Goal: Use online tool/utility: Utilize a website feature to perform a specific function

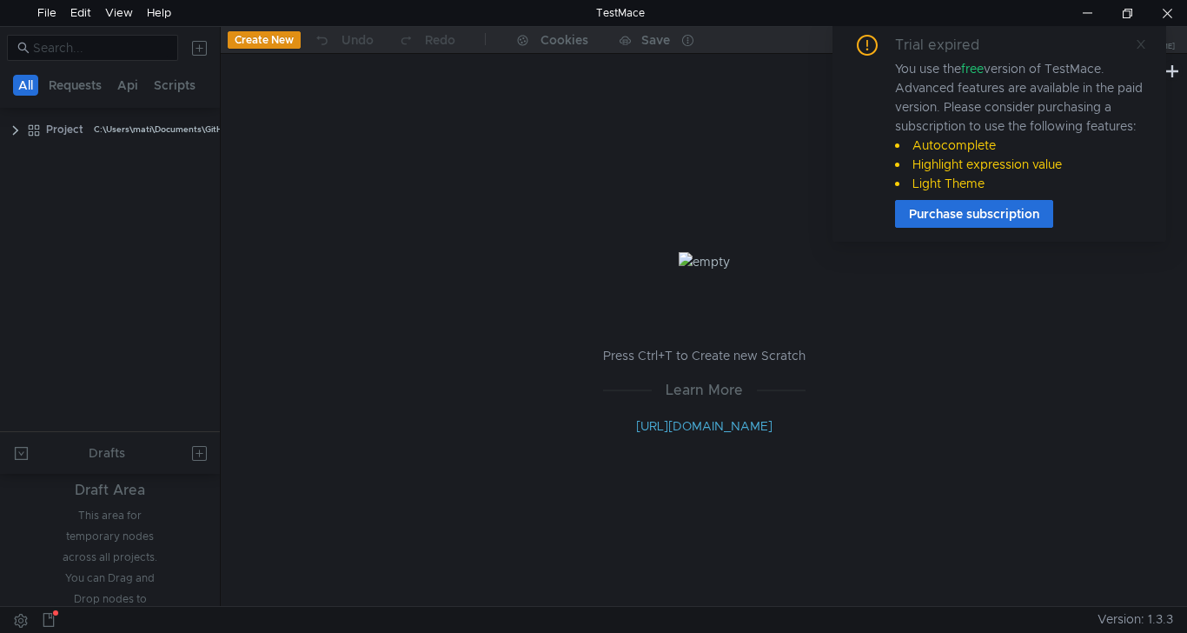
click at [1139, 46] on icon at bounding box center [1141, 44] width 9 height 9
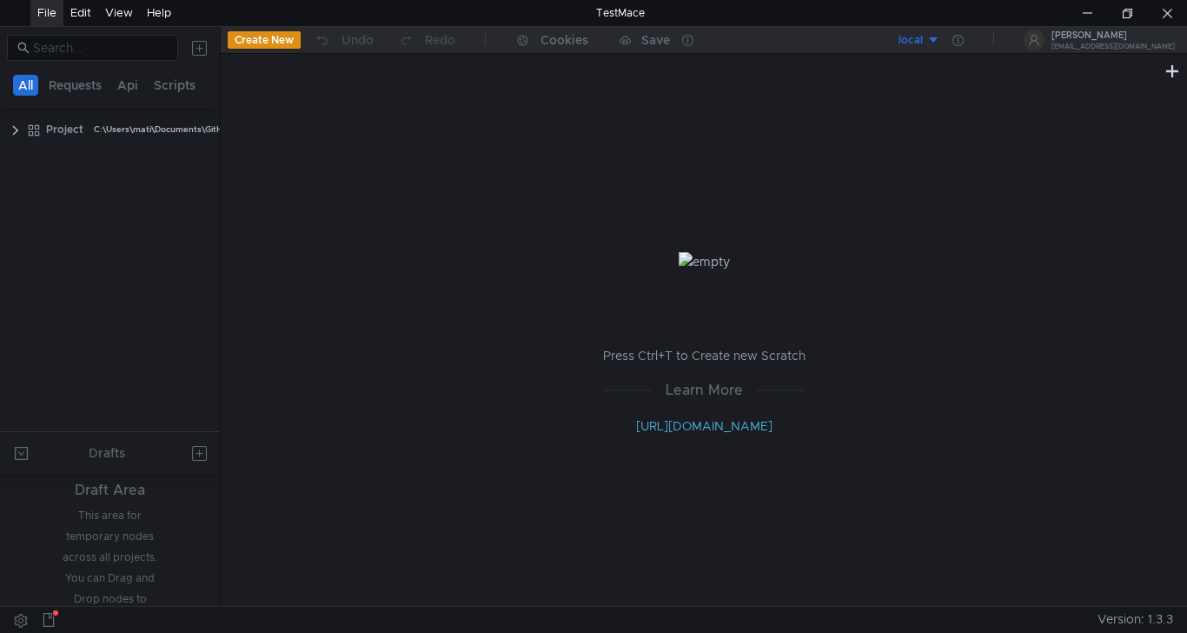
click at [58, 14] on div "File" at bounding box center [46, 13] width 33 height 26
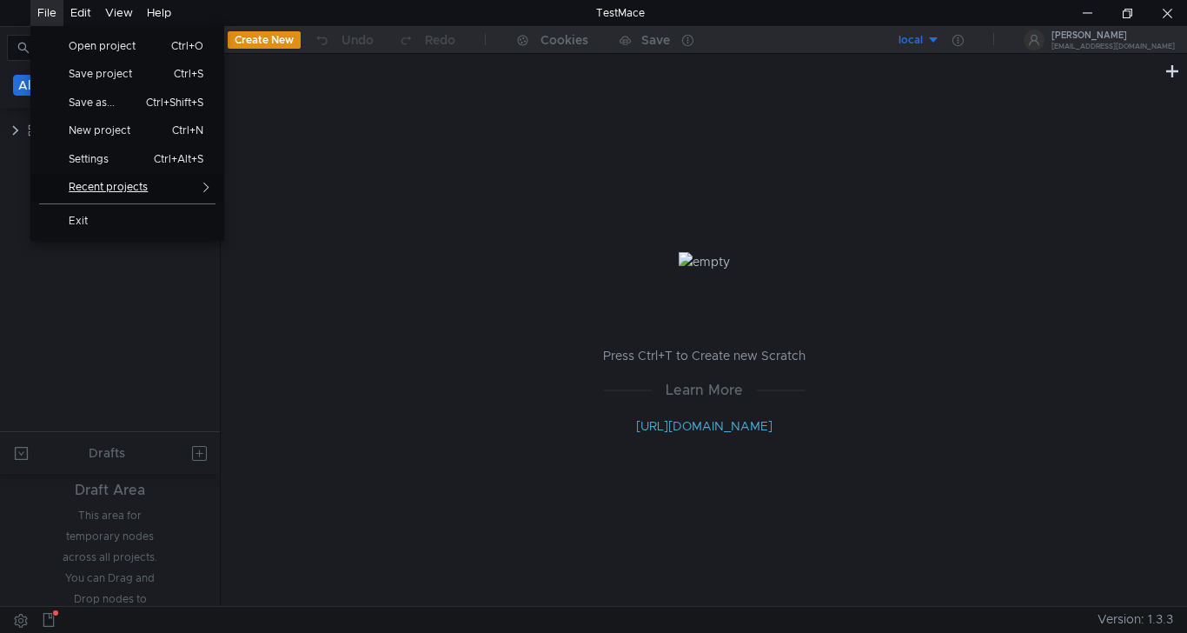
click at [91, 179] on link "Recent projects" at bounding box center [127, 187] width 194 height 29
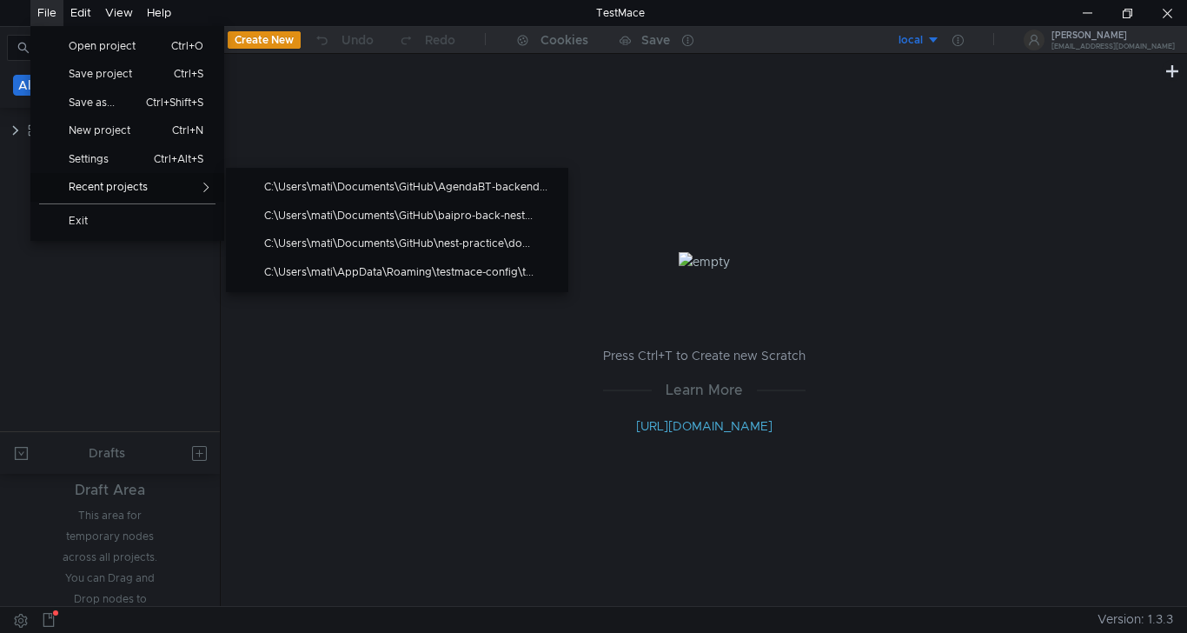
click at [158, 325] on tree-viewport "Project C:\Users\mati\Documents\GitHub\ewins-back-nest\docs\Project" at bounding box center [110, 273] width 220 height 316
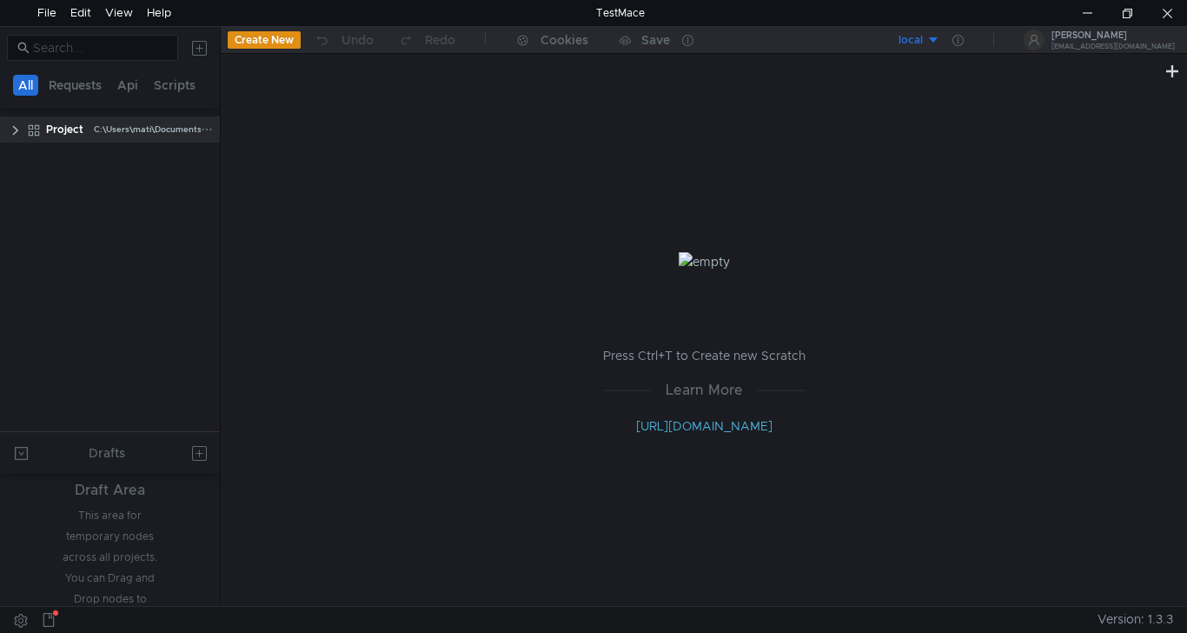
click at [16, 132] on clr-icon at bounding box center [16, 130] width 14 height 14
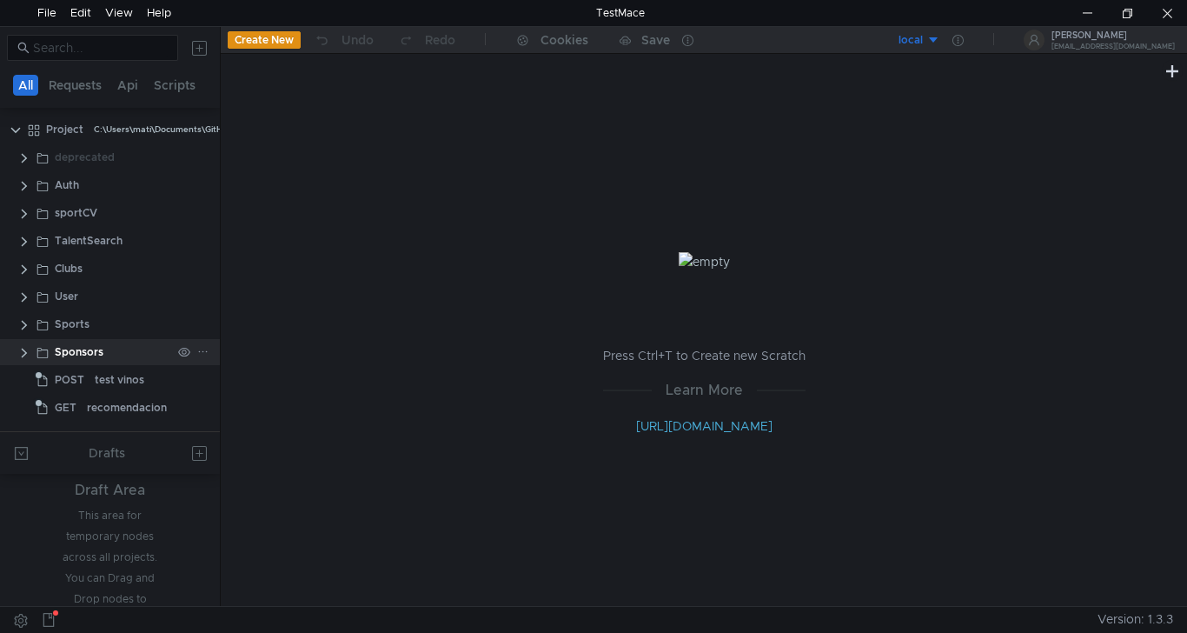
click at [20, 357] on clr-icon at bounding box center [24, 353] width 14 height 14
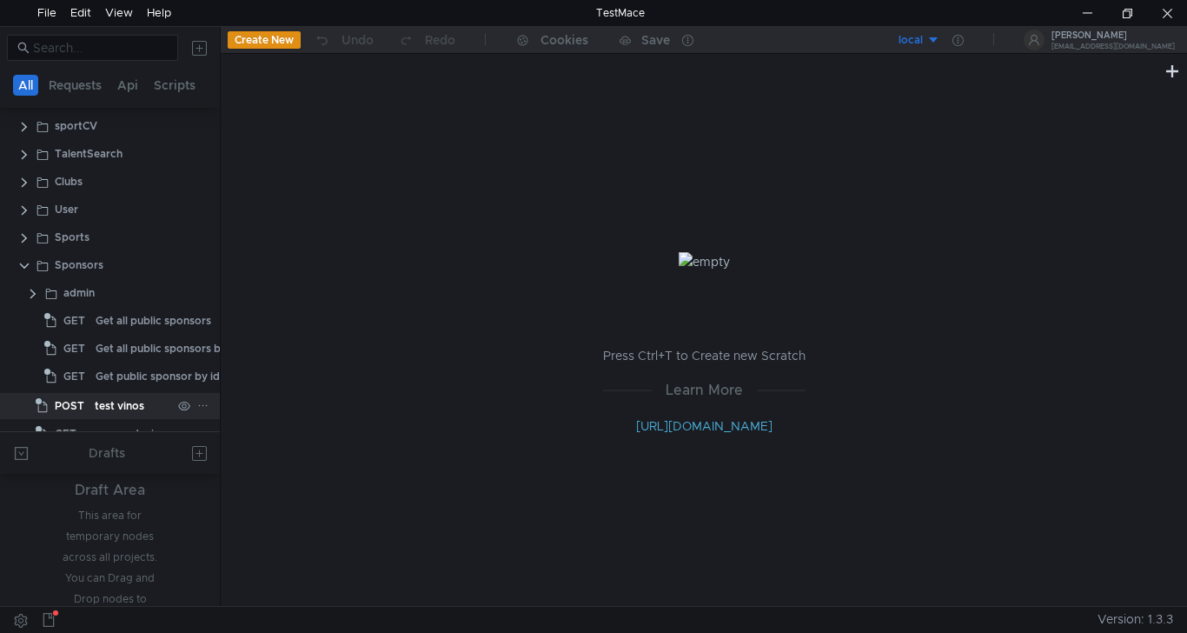
scroll to position [113, 0]
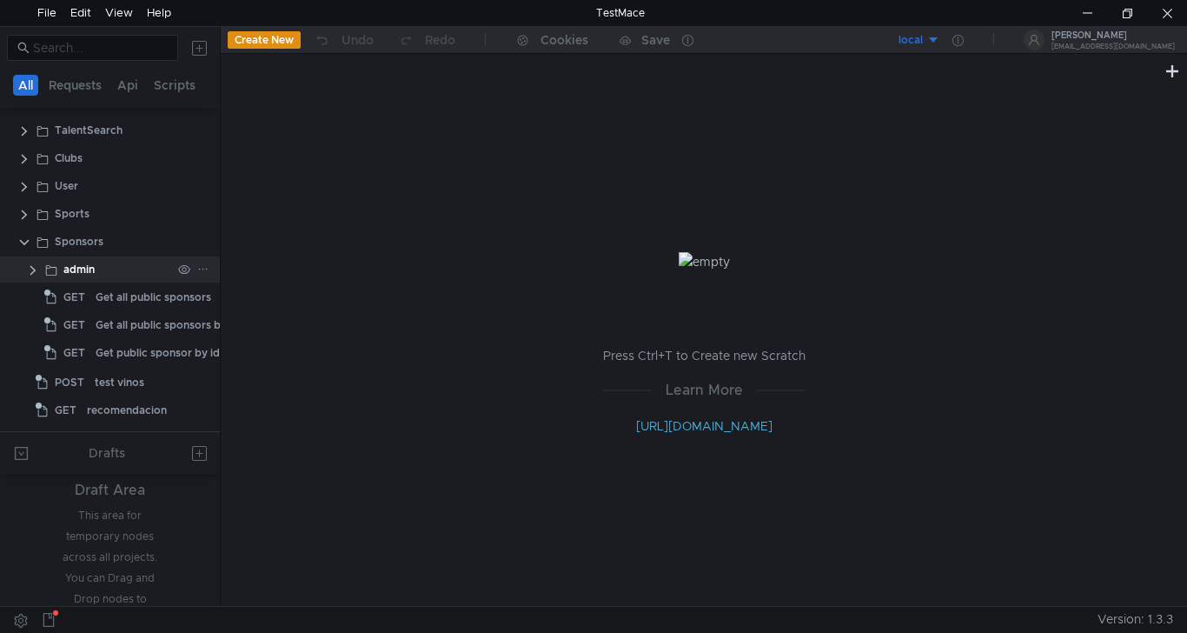
click at [30, 267] on clr-icon at bounding box center [33, 270] width 14 height 14
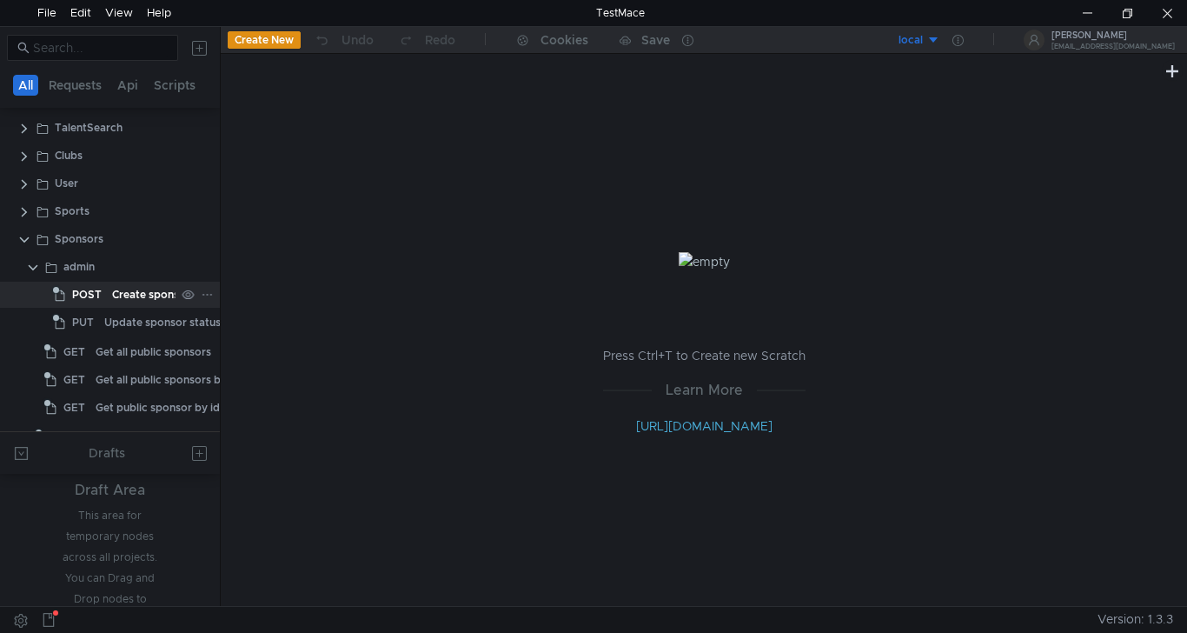
click at [117, 302] on div "Create sponsor as admin" at bounding box center [175, 295] width 126 height 26
click at [117, 301] on div "Create sponsor as admin" at bounding box center [175, 295] width 126 height 26
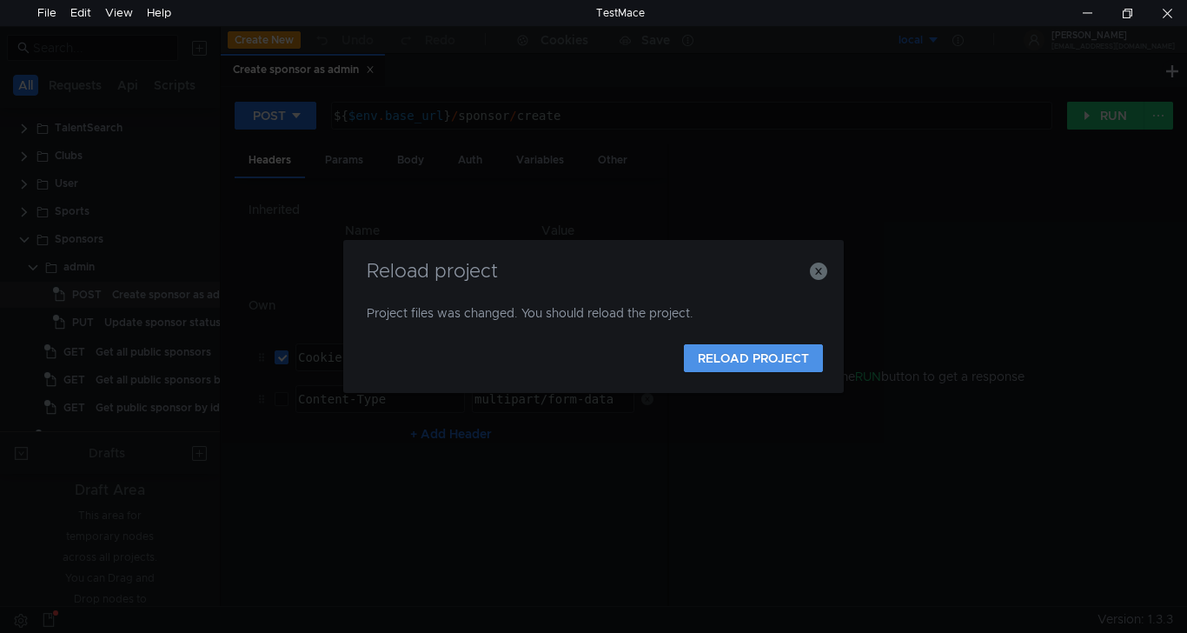
click at [757, 346] on button "RELOAD PROJECT" at bounding box center [753, 358] width 139 height 28
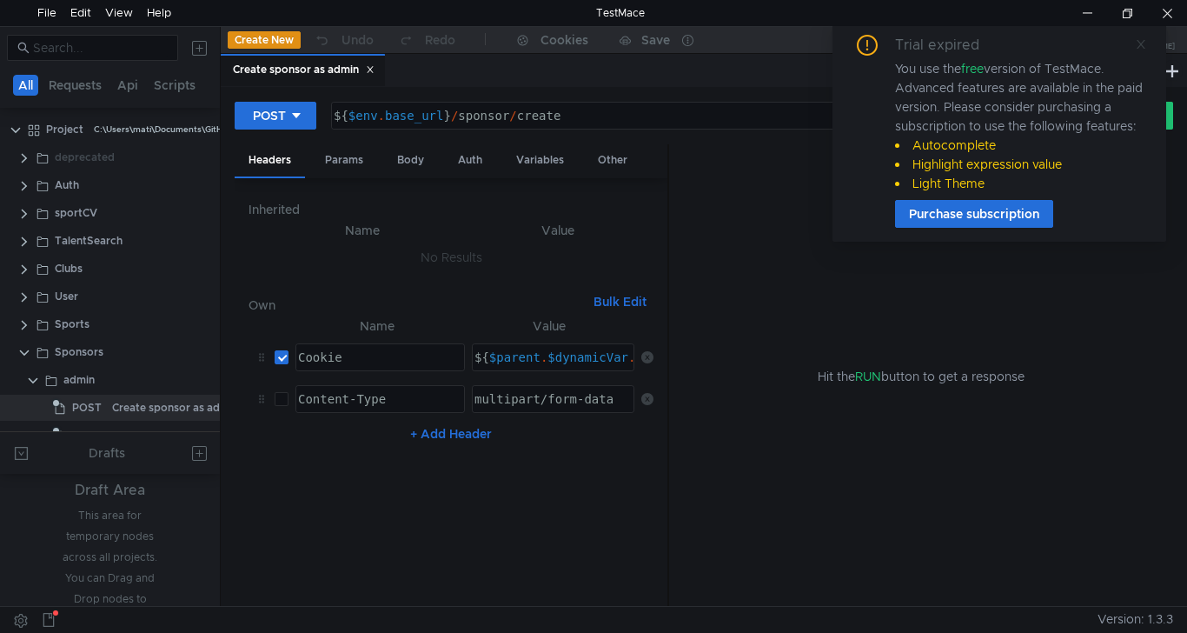
click at [1135, 46] on icon at bounding box center [1141, 44] width 12 height 12
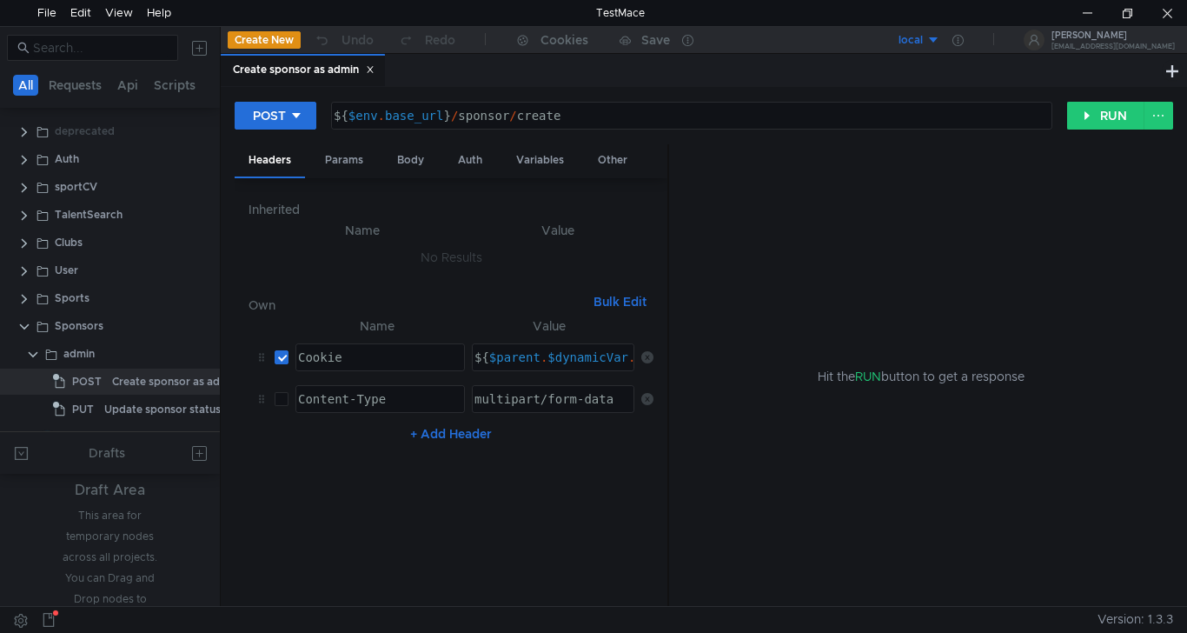
scroll to position [116, 0]
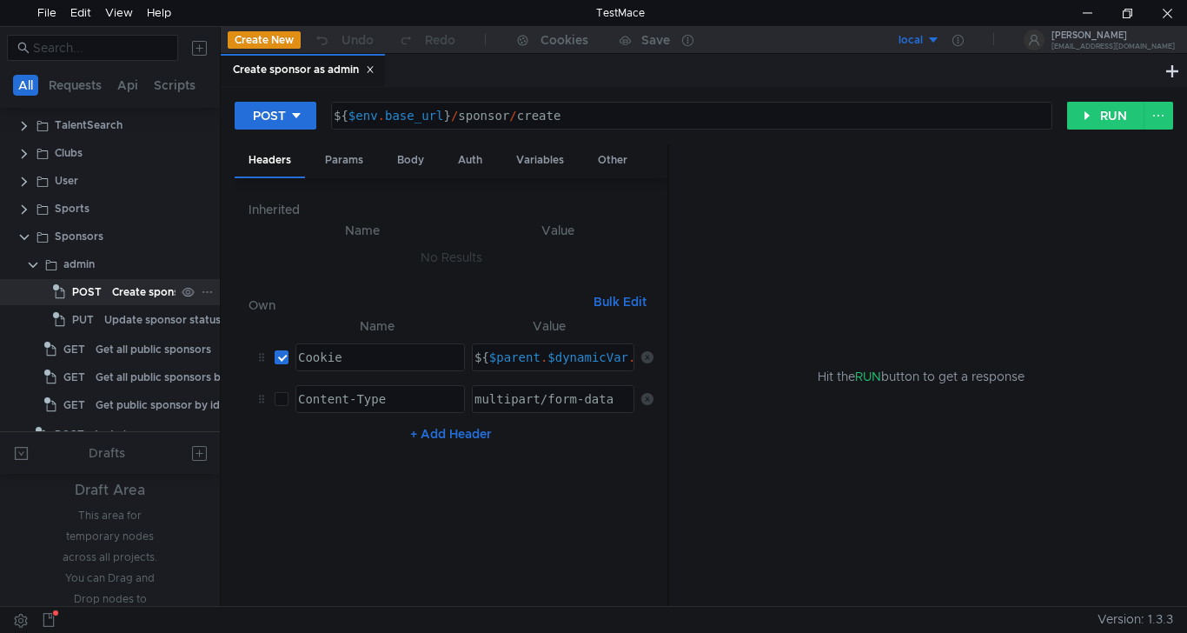
click at [126, 296] on div "Create sponsor as admin" at bounding box center [175, 292] width 126 height 26
click at [410, 153] on div "Body" at bounding box center [410, 160] width 55 height 32
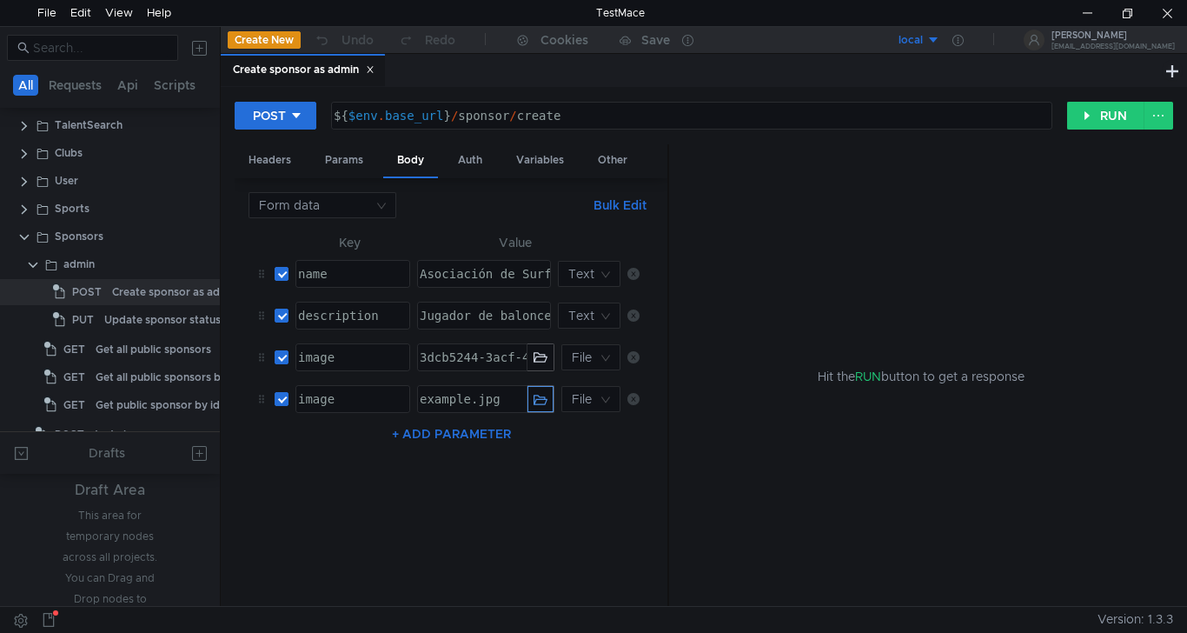
click at [538, 397] on button "button" at bounding box center [540, 399] width 26 height 26
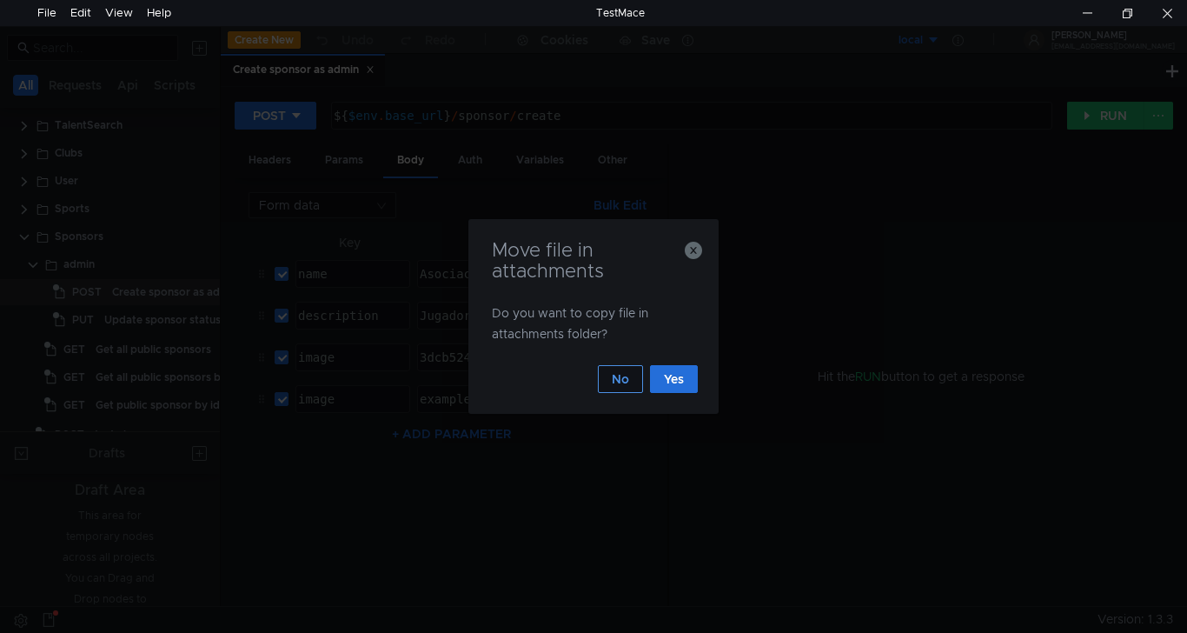
click at [615, 381] on button "No" at bounding box center [620, 379] width 45 height 28
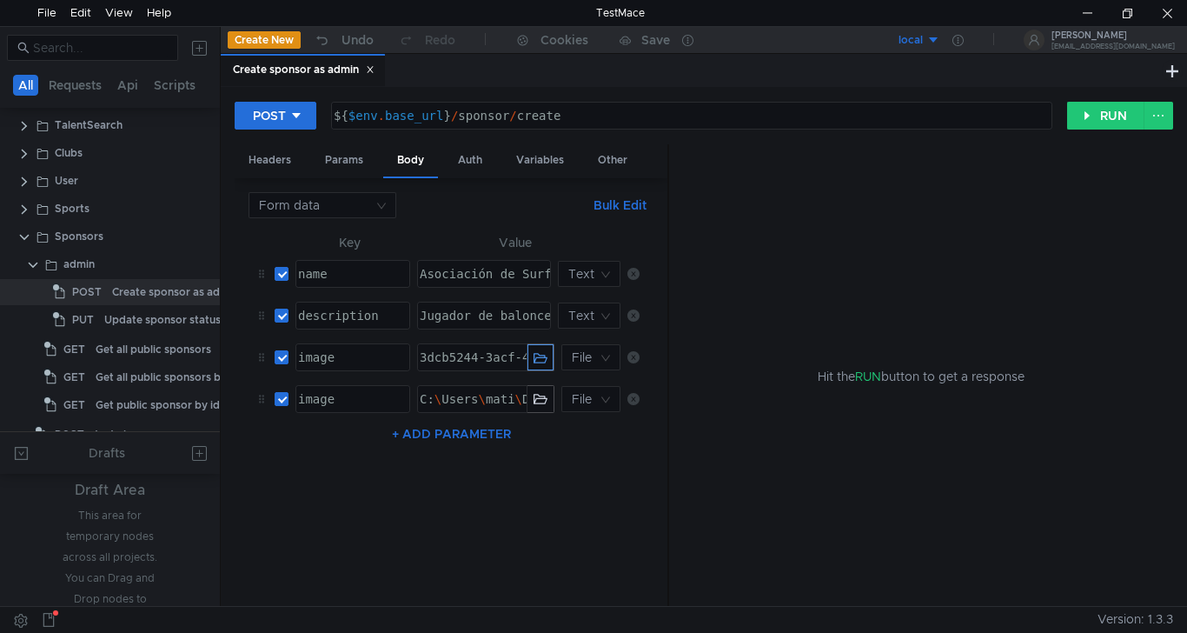
click at [534, 366] on button "button" at bounding box center [540, 357] width 26 height 26
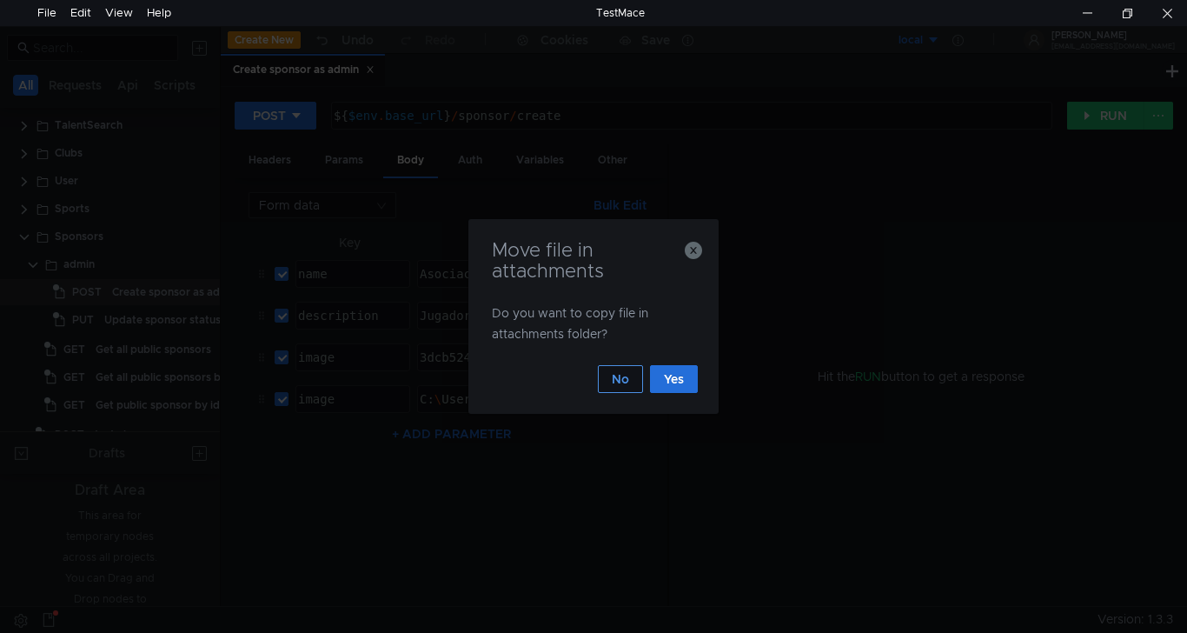
drag, startPoint x: 597, startPoint y: 363, endPoint x: 609, endPoint y: 377, distance: 18.5
click at [599, 365] on div "No Yes" at bounding box center [593, 368] width 209 height 49
click at [613, 378] on button "No" at bounding box center [620, 379] width 45 height 28
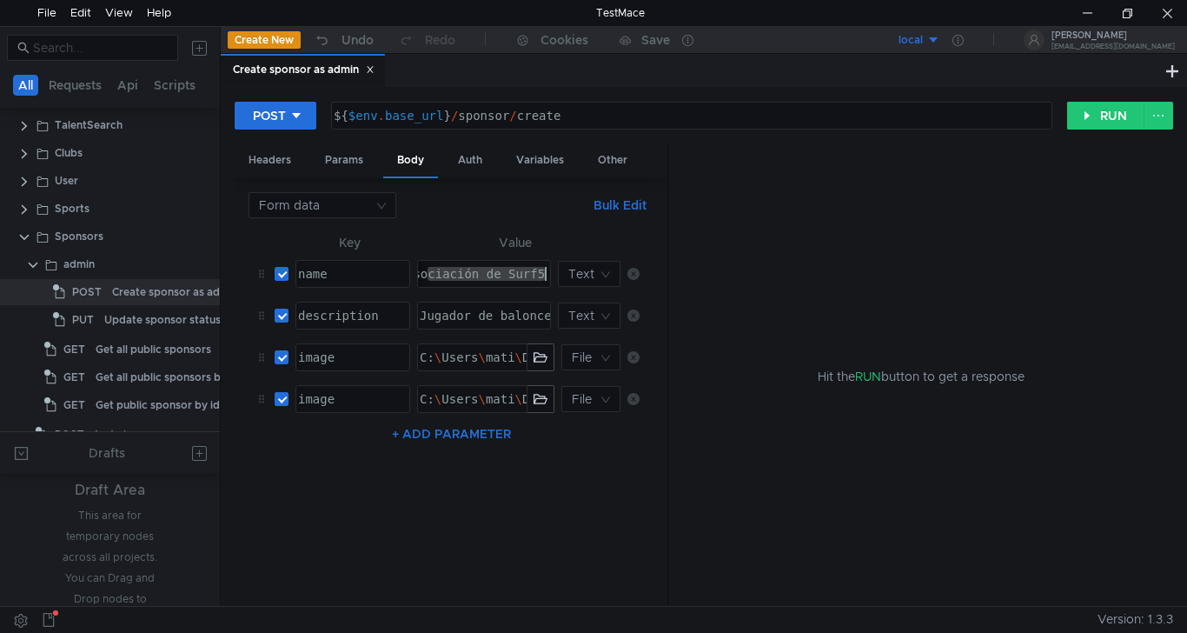
drag, startPoint x: 440, startPoint y: 273, endPoint x: 701, endPoint y: 251, distance: 262.5
click at [701, 251] on as-split "Headers Params Body Auth Variables Other Form data Bulk Edit XXXXXXXXXXXXXXXXXX…" at bounding box center [704, 375] width 938 height 463
click at [467, 276] on div "Asociación de Surf5" at bounding box center [484, 274] width 132 height 26
click at [467, 276] on div "Asociación de Surf5" at bounding box center [475, 288] width 146 height 42
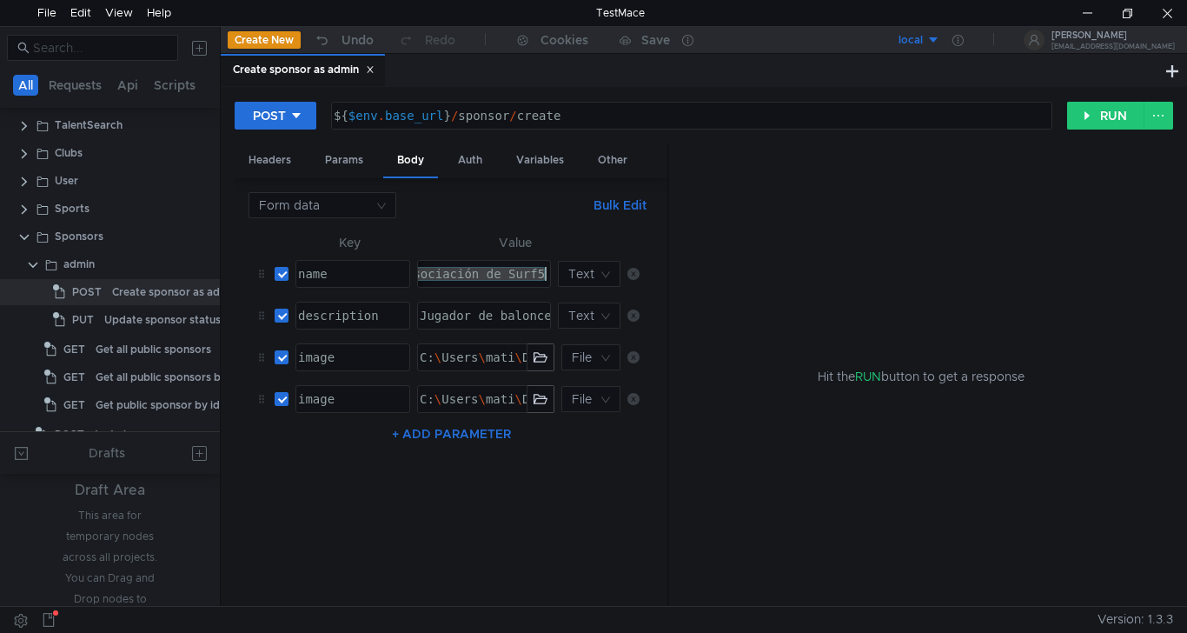
paste textarea "Equipo de Natación en el Mar y de Invierno – Monte Hermoso"
type textarea "Equipo de Natación en el Mar y de Invierno – Monte Hermoso"
click at [514, 319] on div "Jugador de baloncesto versátil en la posición de base o escolta, con gran capac…" at bounding box center [948, 329] width 1065 height 42
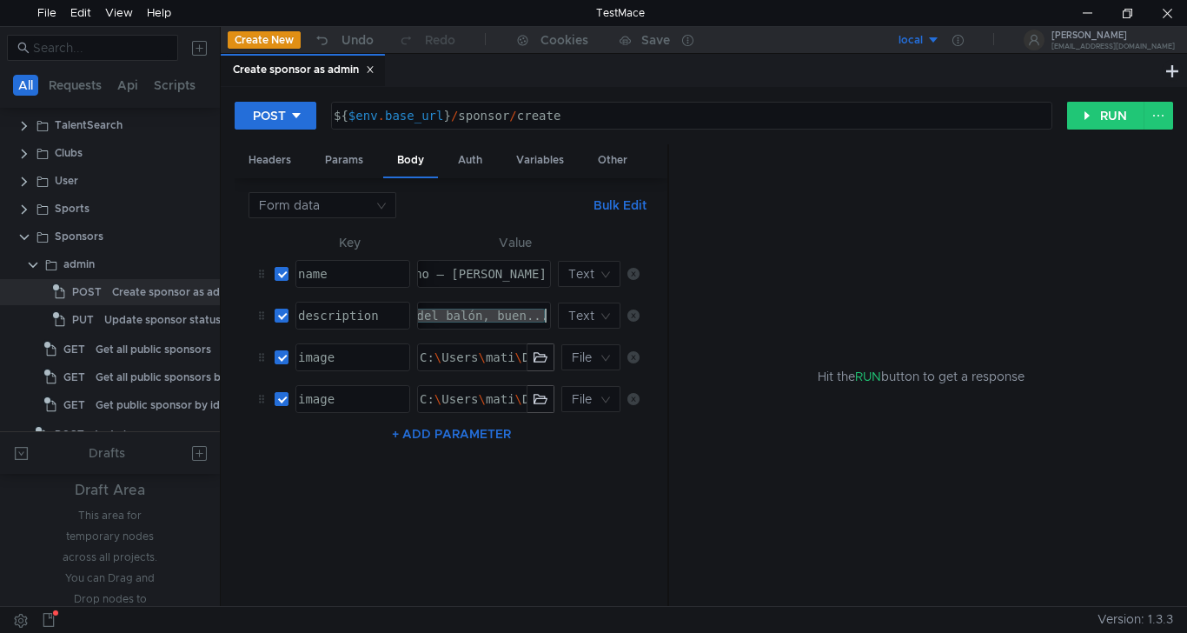
click at [539, 311] on div "Jugador de baloncesto versátil en la posición de base o escolta, con gran capac…" at bounding box center [484, 315] width 132 height 26
drag, startPoint x: 532, startPoint y: 314, endPoint x: 0, endPoint y: 317, distance: 531.8
click at [0, 317] on as-split "All Requests Api Scripts Project C:\Users\mati\Documents\GitHub\ewins-back-nest…" at bounding box center [593, 316] width 1187 height 580
type textarea ".."
click at [1117, 117] on button "RUN" at bounding box center [1105, 116] width 77 height 28
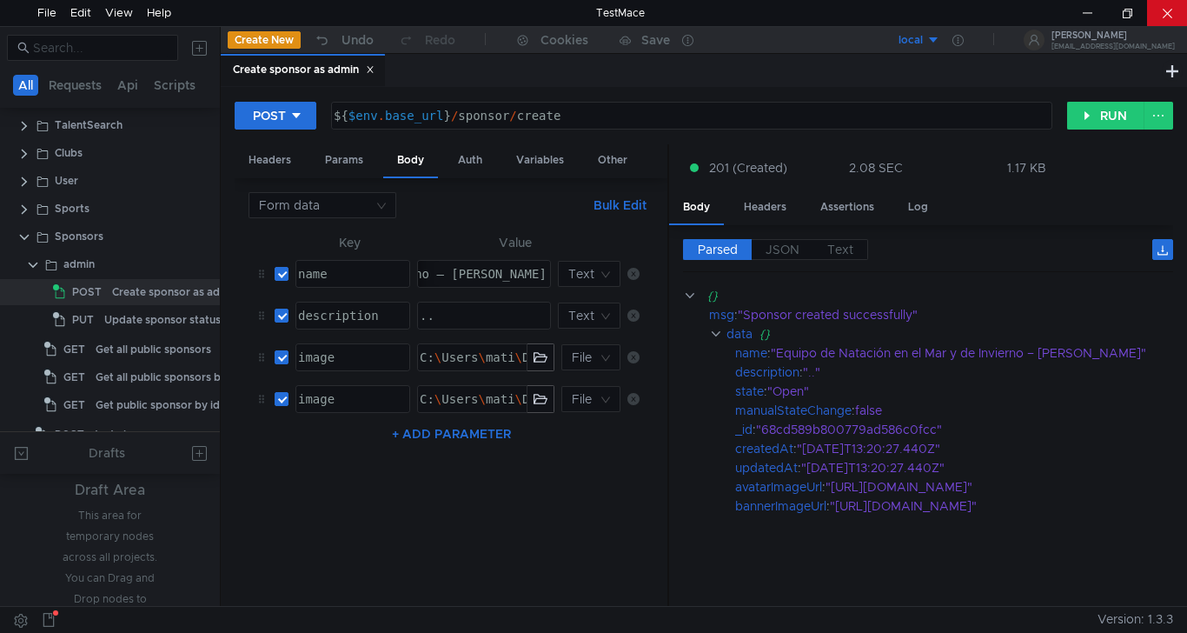
click at [1177, 0] on div at bounding box center [1167, 13] width 40 height 26
